Goal: Task Accomplishment & Management: Manage account settings

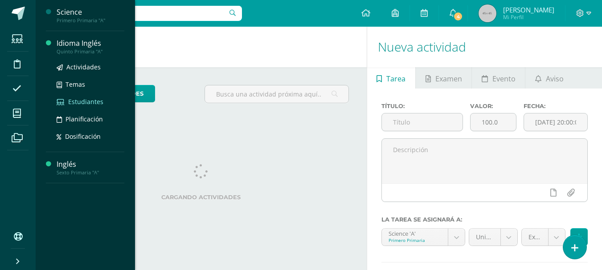
click at [93, 101] on span "Estudiantes" at bounding box center [85, 102] width 35 height 8
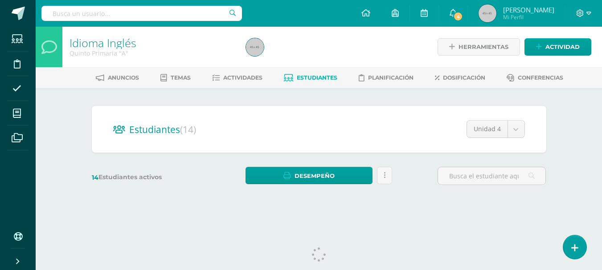
click at [417, 180] on div "14 Estudiantes activos Desempeño Descargar como HTML Descargar como PDF Enviar …" at bounding box center [319, 176] width 462 height 18
click at [416, 175] on div "14 Estudiantes activos Desempeño Descargar como HTML Descargar como PDF Enviar …" at bounding box center [319, 176] width 462 height 18
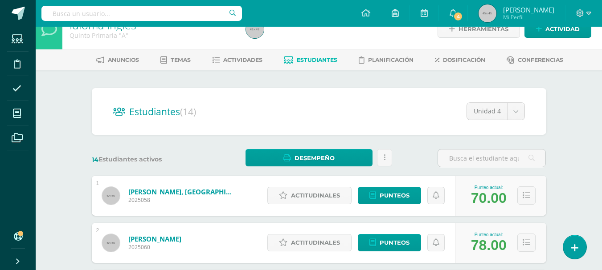
scroll to position [89, 0]
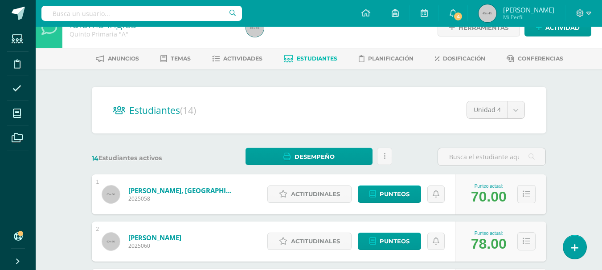
scroll to position [0, 0]
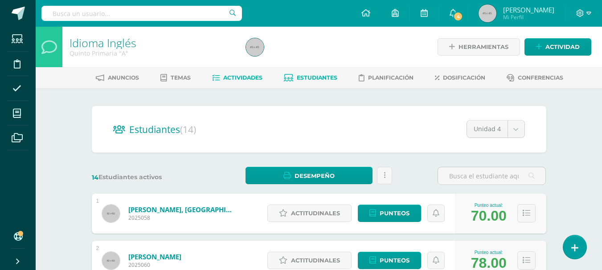
click at [231, 83] on link "Actividades" at bounding box center [237, 78] width 50 height 14
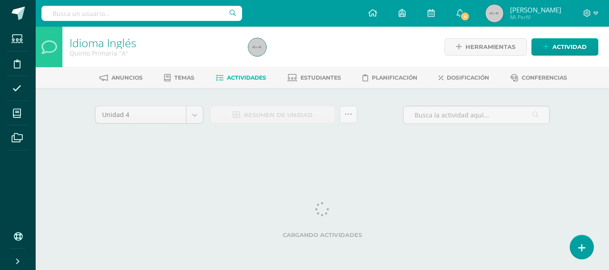
click at [62, 143] on div "Idioma Inglés Quinto Primaria "A" Herramientas Detalle de asistencias Actividad…" at bounding box center [322, 96] width 573 height 139
click at [447, 78] on link "Dosificación" at bounding box center [463, 78] width 50 height 14
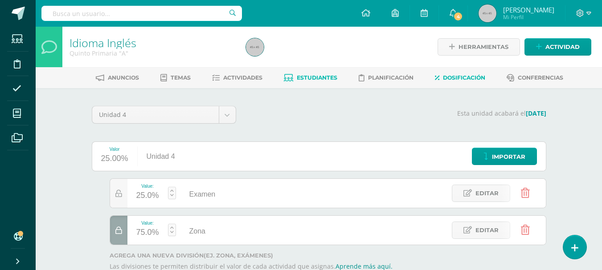
click at [308, 80] on span "Estudiantes" at bounding box center [317, 77] width 41 height 7
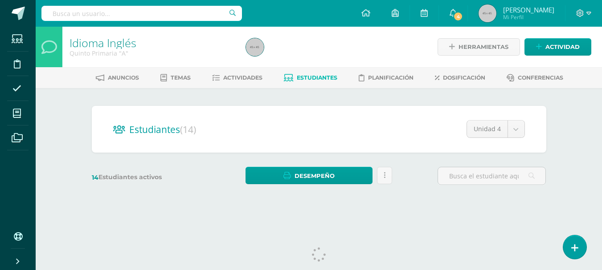
click at [573, 116] on div "Idioma Inglés Quinto Primaria "A" Herramientas Detalle de asistencias Actividad…" at bounding box center [319, 119] width 566 height 185
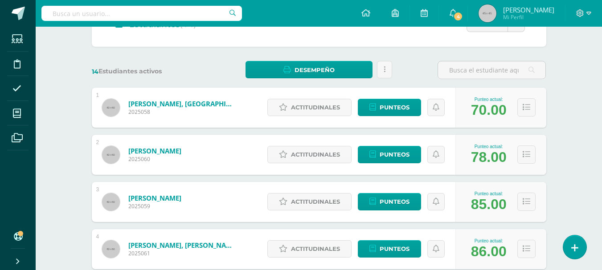
scroll to position [107, 0]
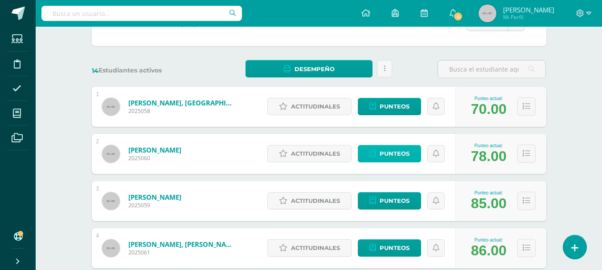
click at [388, 157] on span "Punteos" at bounding box center [395, 154] width 30 height 16
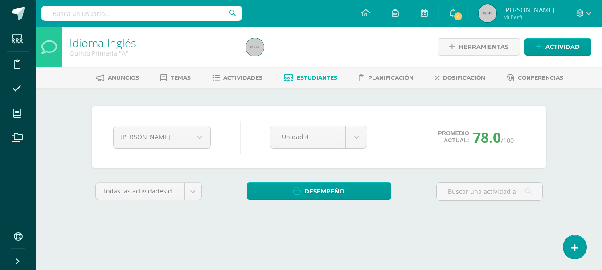
click at [571, 146] on div "Idioma Inglés Quinto Primaria "A" Herramientas Detalle de asistencias Actividad…" at bounding box center [319, 133] width 566 height 213
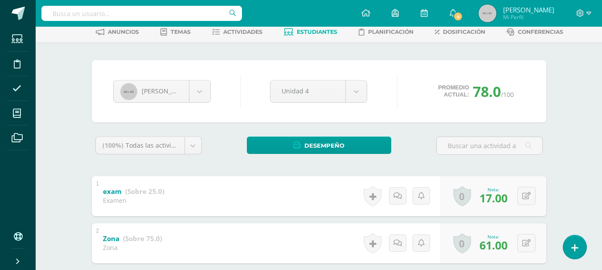
scroll to position [11, 0]
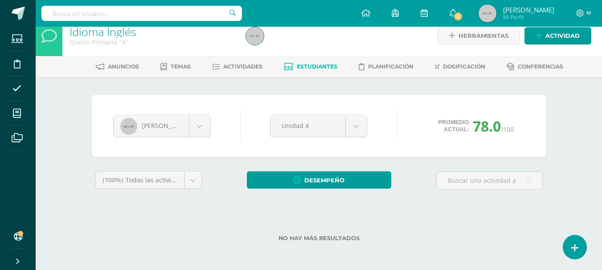
click at [580, 91] on div "Idioma Inglés Quinto Primaria "A" Herramientas Detalle de asistencias Actividad…" at bounding box center [319, 143] width 566 height 255
